Goal: Book appointment/travel/reservation

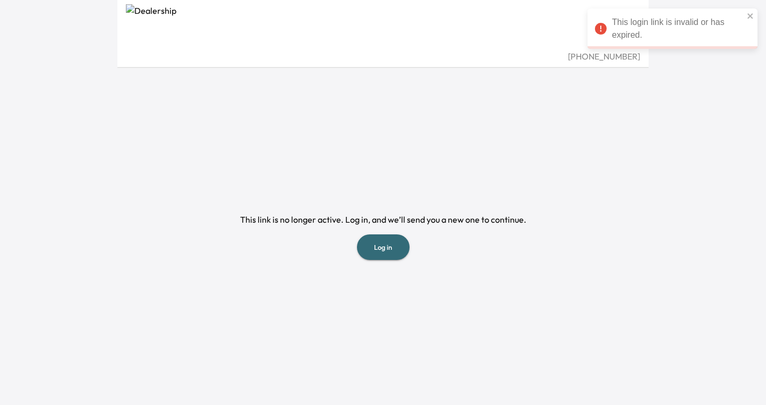
click at [384, 250] on button "Log in" at bounding box center [383, 247] width 53 height 26
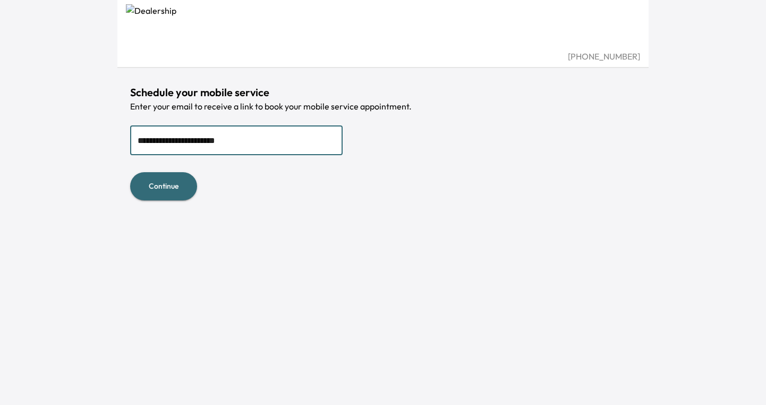
type input "**********"
click at [158, 188] on button "Continue" at bounding box center [163, 186] width 67 height 28
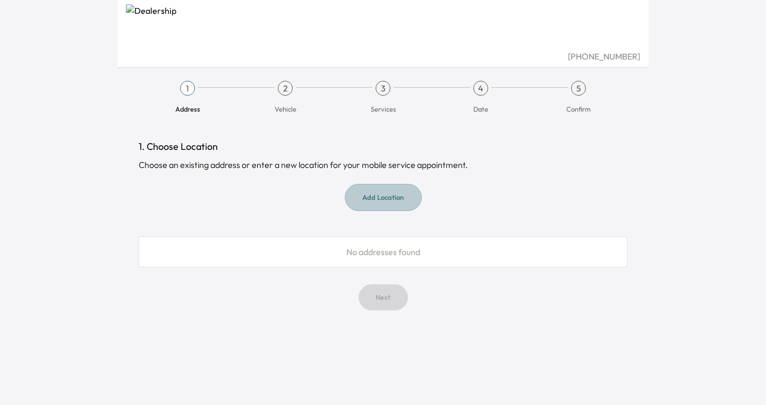
click at [393, 197] on button "Add Location" at bounding box center [383, 197] width 77 height 27
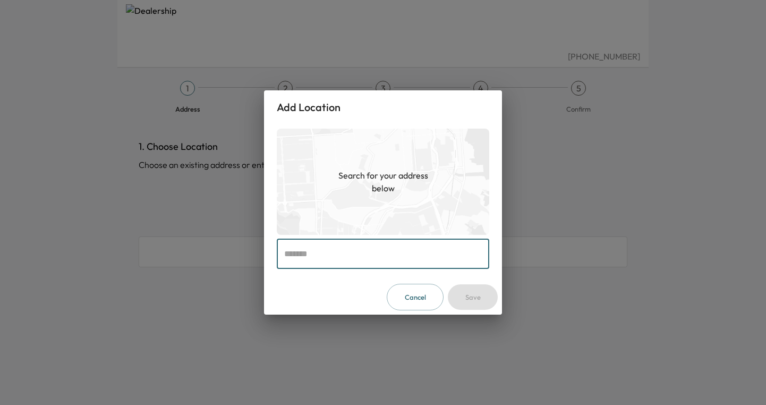
click at [367, 254] on input "text" at bounding box center [383, 254] width 212 height 30
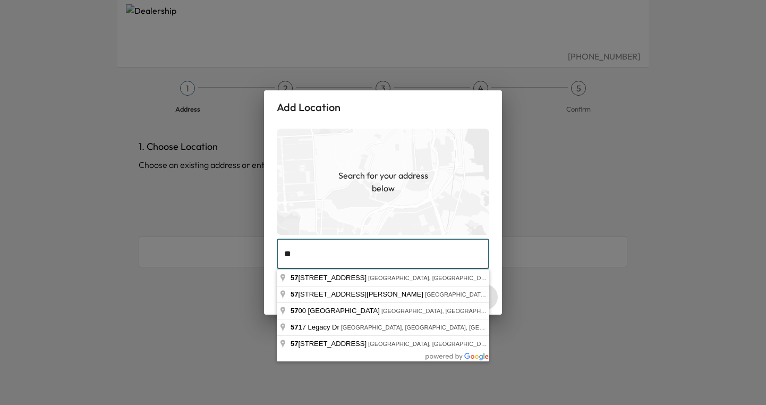
type input "*"
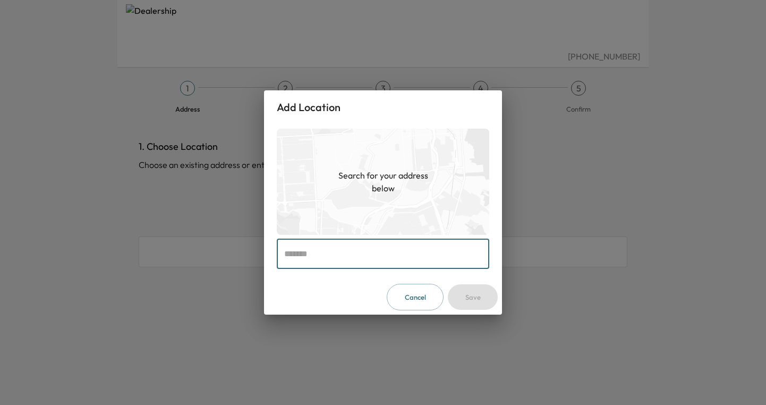
click at [409, 296] on button "Cancel" at bounding box center [415, 297] width 57 height 27
